Goal: Check status: Check status

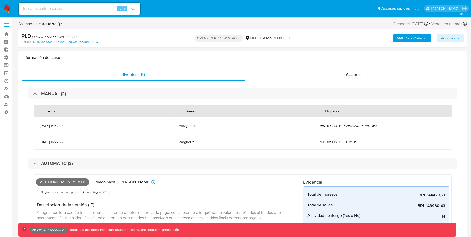
select select "10"
click at [81, 8] on input at bounding box center [80, 8] width 122 height 7
paste input "6KGIODP2AE6qOAlNnpIV1L0u"
type input "6KGIODP2AE6qOAlNnpIV1L0u"
click at [99, 9] on input "6KGIODP2AE6qOAlNnpIV1L0u" at bounding box center [80, 8] width 122 height 7
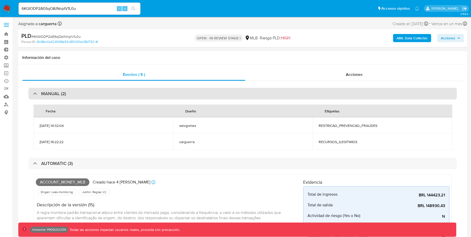
click at [34, 93] on div "MANUAL (2)" at bounding box center [242, 94] width 428 height 12
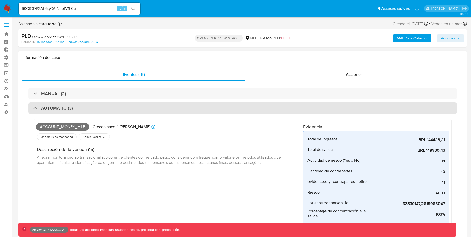
click at [35, 109] on div "AUTOMATIC (3)" at bounding box center [53, 108] width 40 height 6
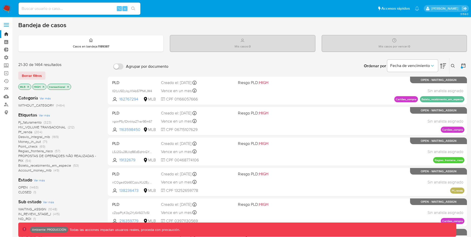
scroll to position [0, 0]
click at [69, 10] on input at bounding box center [80, 8] width 122 height 7
paste input "6KGIODP2AE6qOAlNnpIV1L0u"
type input "6KGIODP2AE6qOAlNnpIV1L0u"
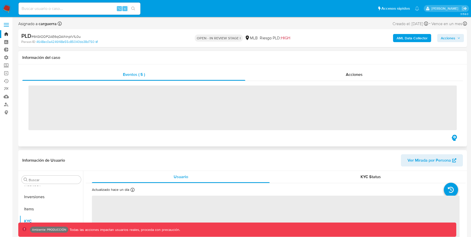
scroll to position [239, 0]
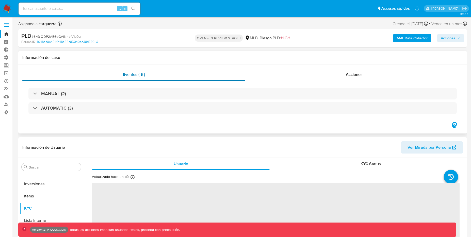
select select "10"
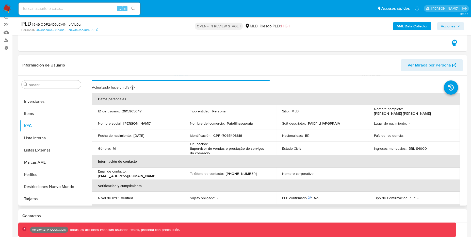
scroll to position [3, 0]
